Goal: Information Seeking & Learning: Understand process/instructions

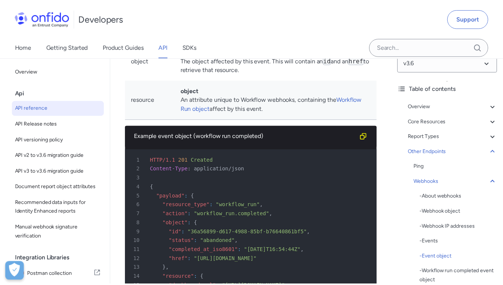
scroll to position [77392, 0]
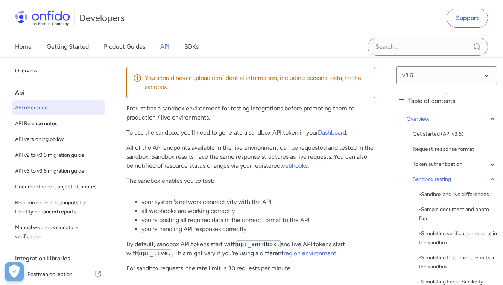
scroll to position [1419, 0]
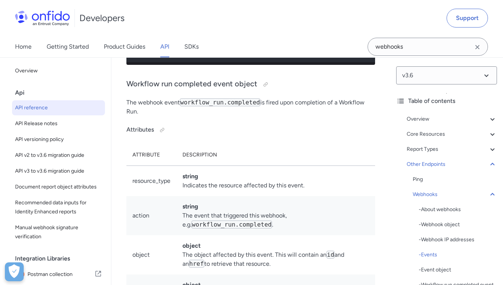
scroll to position [77729, 0]
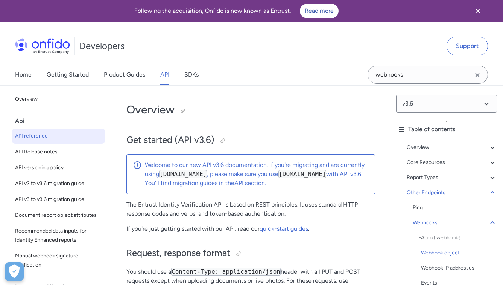
select select "http"
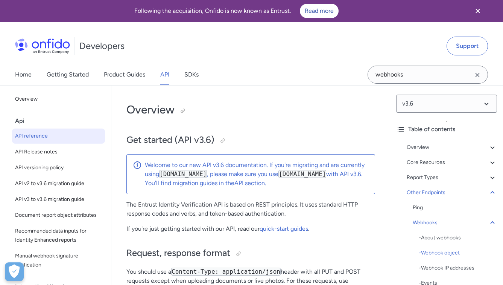
select select "http"
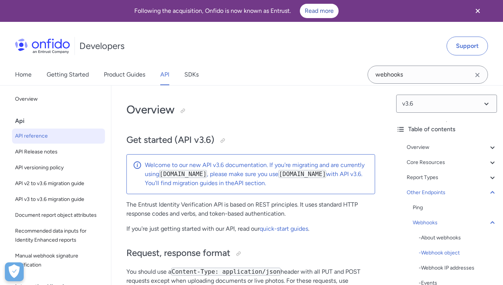
select select "http"
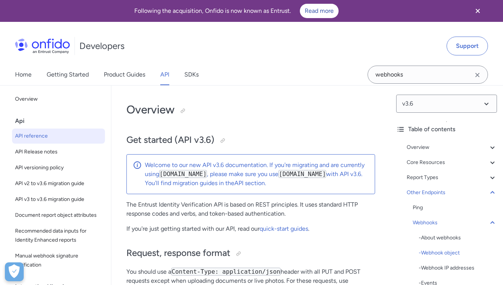
select select "http"
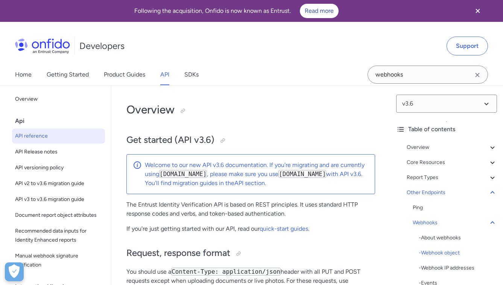
select select "http"
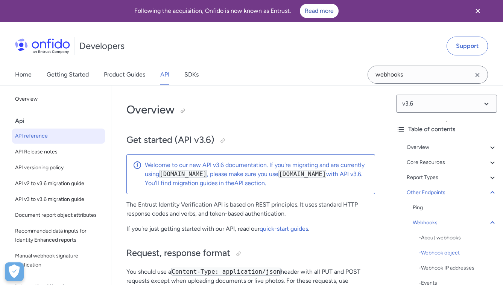
select select "http"
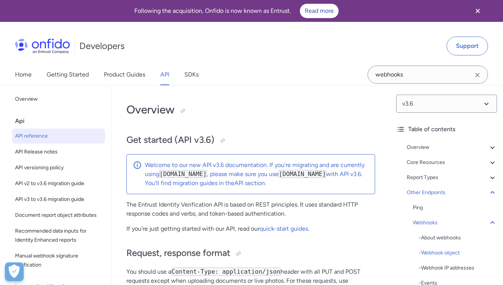
select select "http"
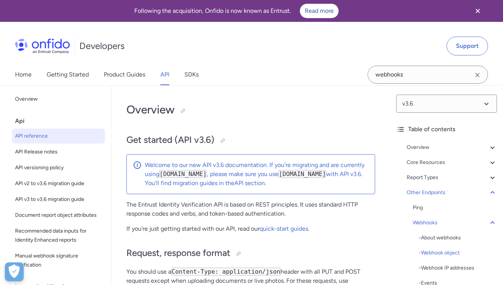
select select "http"
